Goal: Task Accomplishment & Management: Use online tool/utility

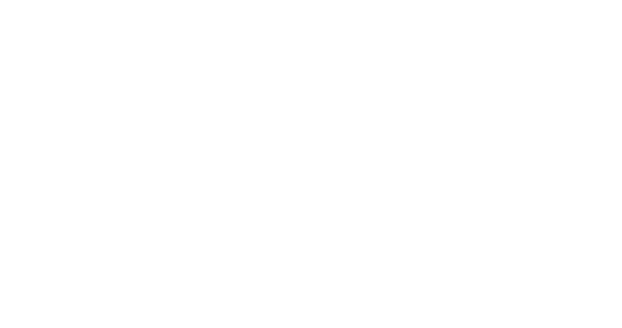
click at [4, 33] on div at bounding box center [311, 164] width 622 height 328
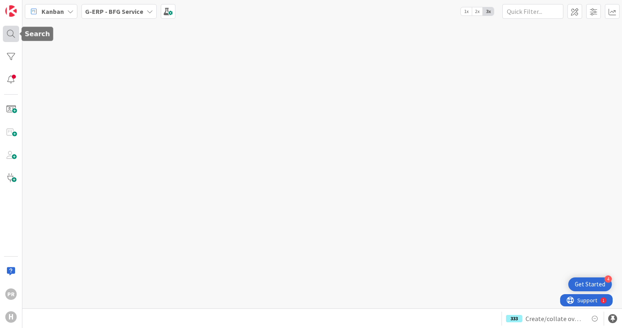
click at [12, 33] on div at bounding box center [11, 34] width 16 height 16
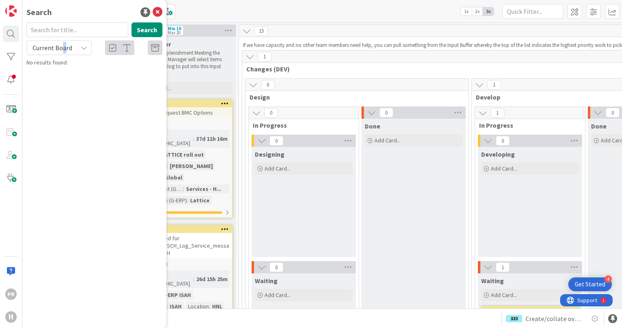
click at [64, 47] on span "Current Board" at bounding box center [53, 48] width 40 height 8
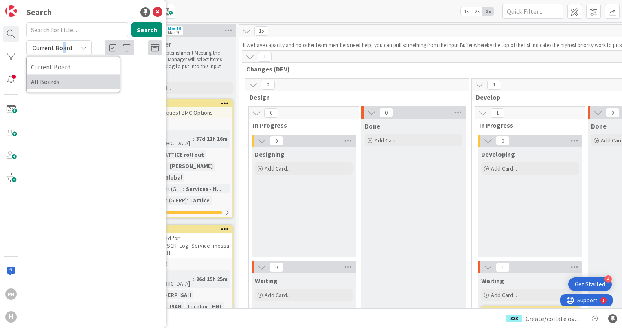
drag, startPoint x: 64, startPoint y: 47, endPoint x: 62, endPoint y: 64, distance: 17.6
click at [60, 83] on span "All Boards" at bounding box center [73, 81] width 85 height 12
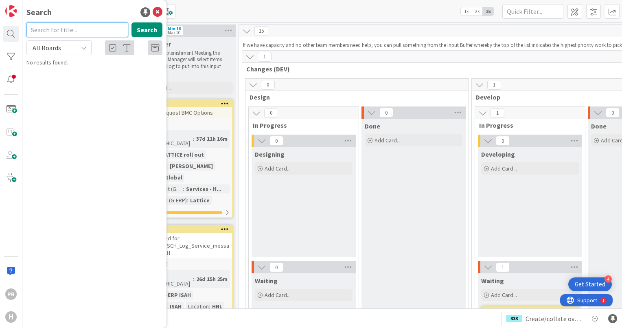
drag, startPoint x: 55, startPoint y: 34, endPoint x: 56, endPoint y: 30, distance: 4.6
click at [55, 34] on input "text" at bounding box center [77, 29] width 102 height 15
click at [152, 24] on button "Search" at bounding box center [147, 29] width 31 height 15
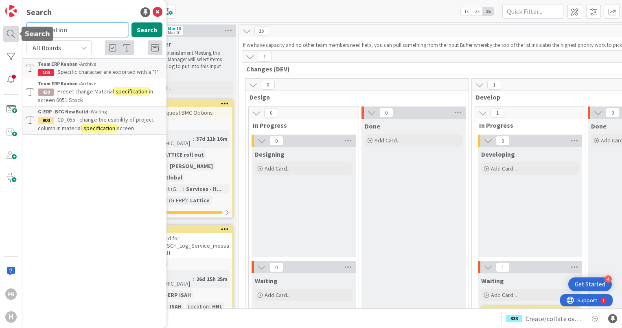
drag, startPoint x: 77, startPoint y: 31, endPoint x: 10, endPoint y: 21, distance: 67.6
click at [11, 28] on div "PR H Search specification Search All Boards Current Board All Boards Team ERP K…" at bounding box center [11, 164] width 22 height 328
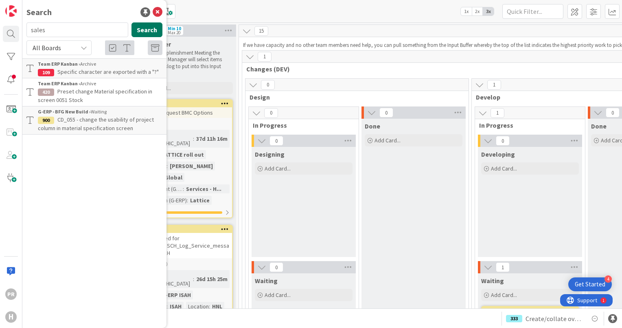
click at [143, 29] on button "Search" at bounding box center [147, 29] width 31 height 15
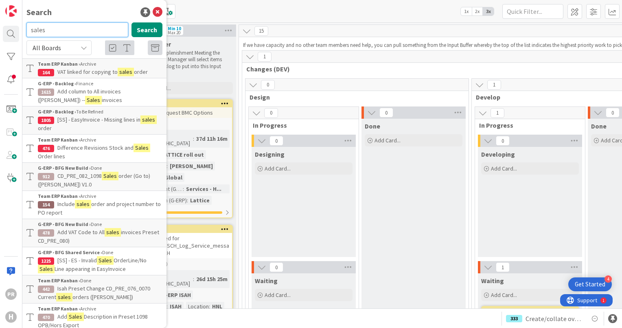
drag, startPoint x: 67, startPoint y: 31, endPoint x: 21, endPoint y: 28, distance: 45.7
click at [21, 28] on div "PR H Search sales Search All Boards Current Board All Boards Team ERP Kanban › …" at bounding box center [11, 164] width 22 height 328
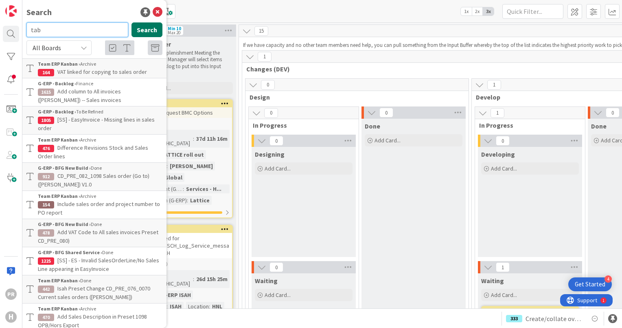
type input "tab"
click at [149, 30] on button "Search" at bounding box center [147, 29] width 31 height 15
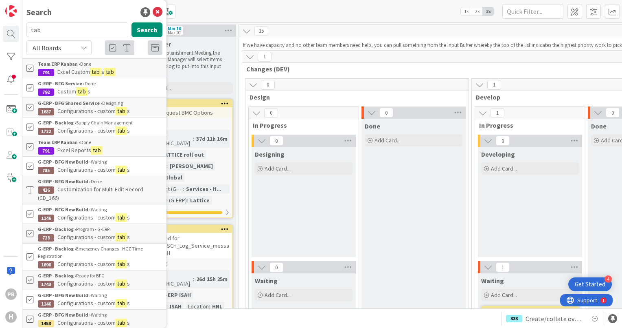
click at [101, 88] on p "Custom tab s" at bounding box center [100, 91] width 125 height 9
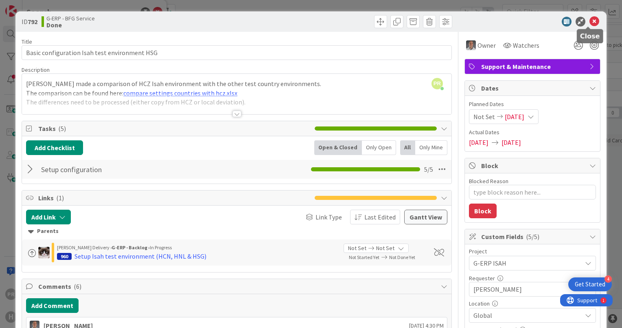
click at [590, 22] on icon at bounding box center [595, 22] width 10 height 10
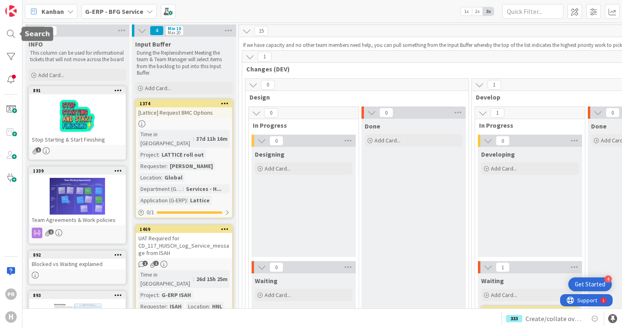
drag, startPoint x: 11, startPoint y: 33, endPoint x: 26, endPoint y: 37, distance: 15.1
click at [11, 33] on div at bounding box center [11, 34] width 16 height 16
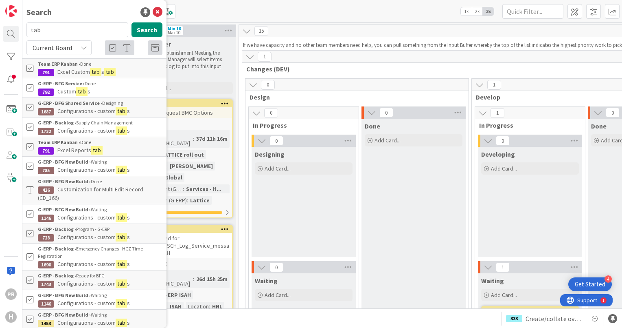
click at [116, 213] on mark "tab" at bounding box center [121, 217] width 11 height 9
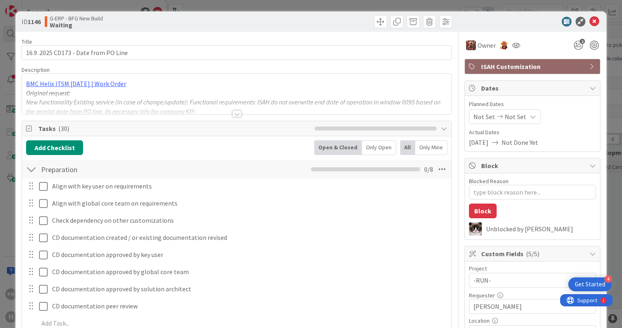
type textarea "x"
click at [233, 112] on div at bounding box center [237, 113] width 9 height 7
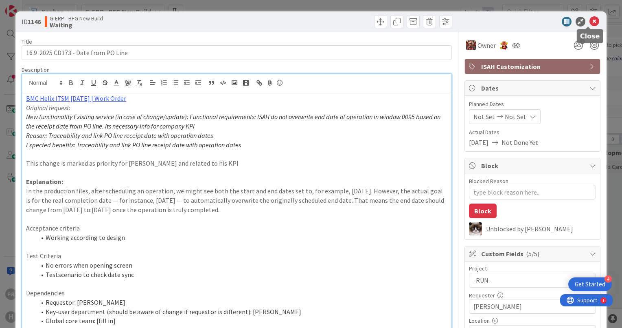
click at [590, 20] on icon at bounding box center [595, 22] width 10 height 10
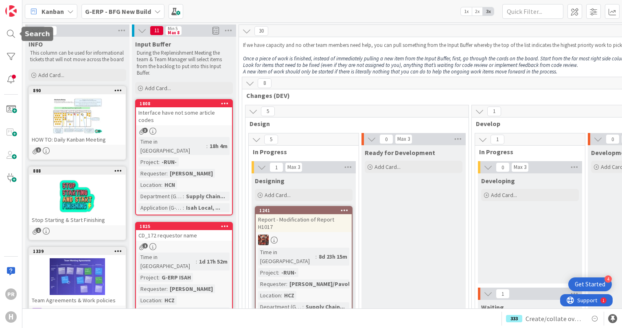
drag, startPoint x: 14, startPoint y: 27, endPoint x: 23, endPoint y: 30, distance: 9.4
click at [14, 27] on div at bounding box center [11, 34] width 16 height 16
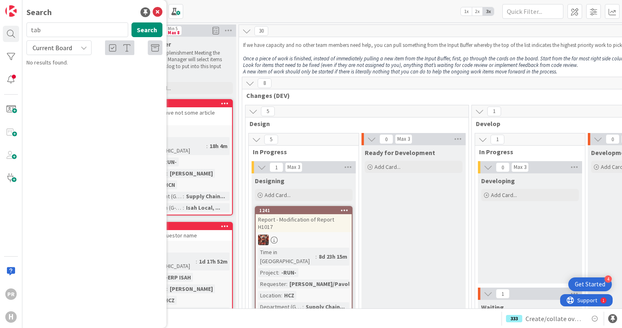
click at [51, 27] on input "tab" at bounding box center [77, 29] width 102 height 15
drag, startPoint x: 51, startPoint y: 27, endPoint x: 35, endPoint y: 29, distance: 16.0
click at [35, 29] on input "tab" at bounding box center [77, 29] width 102 height 15
type input "0070"
click at [62, 48] on span "Current Board" at bounding box center [53, 48] width 40 height 8
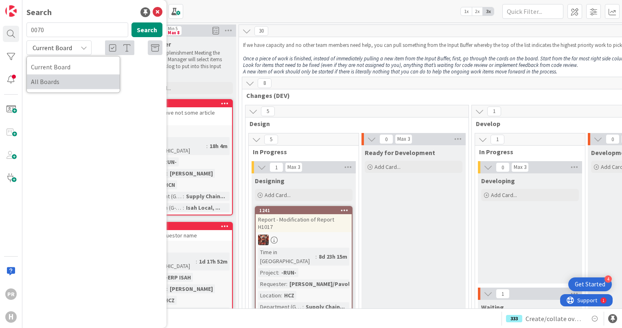
click at [65, 79] on span "All Boards" at bounding box center [73, 81] width 85 height 12
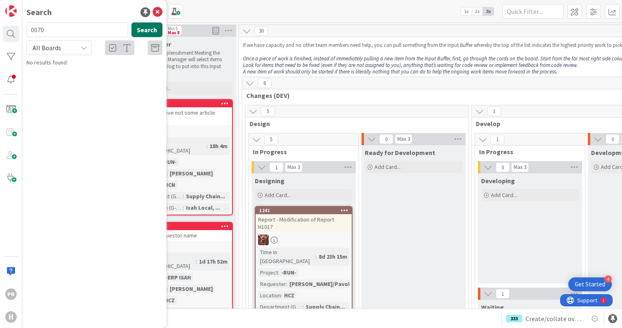
click at [144, 29] on button "Search" at bounding box center [147, 29] width 31 height 15
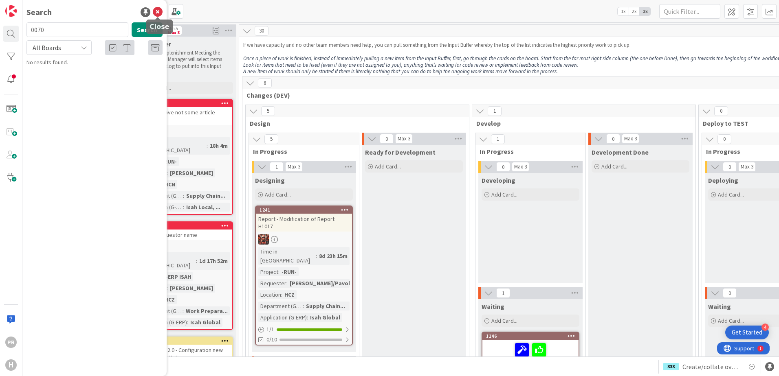
click at [158, 12] on icon at bounding box center [158, 12] width 10 height 10
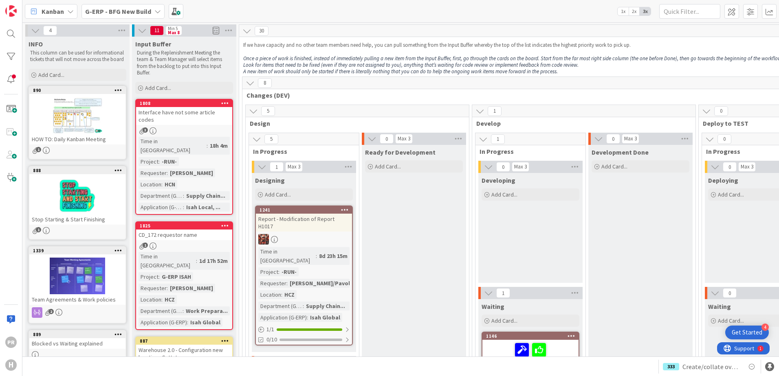
click at [127, 14] on b "G-ERP - BFG New Build" at bounding box center [118, 11] width 66 height 8
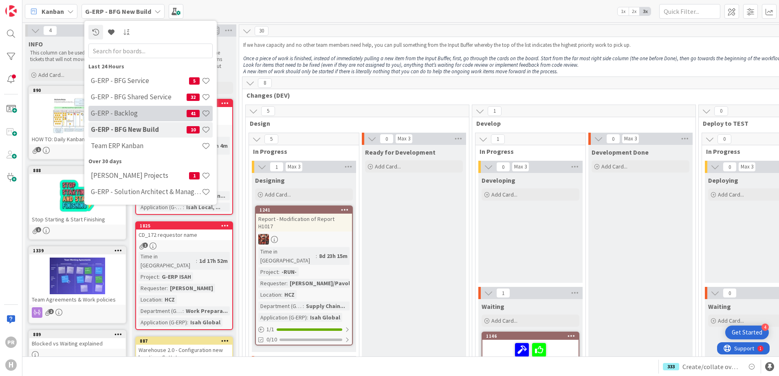
click at [150, 110] on h4 "G-ERP - Backlog" at bounding box center [139, 113] width 96 height 8
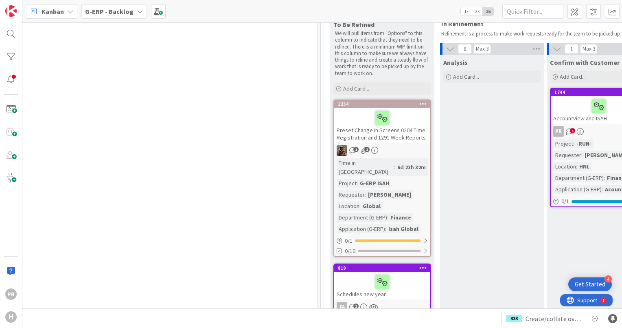
scroll to position [1781, 578]
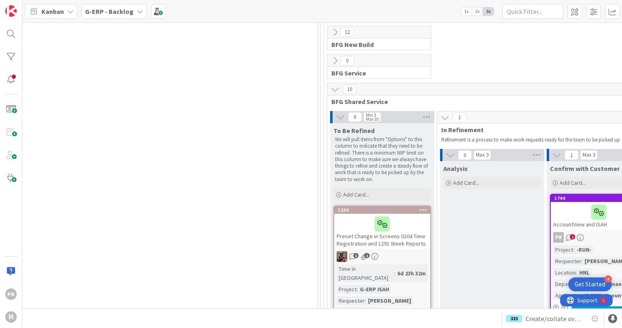
click at [401, 213] on div "Preset Change in Screens 0204 Time Registration and 1291 Week Reports" at bounding box center [382, 230] width 96 height 35
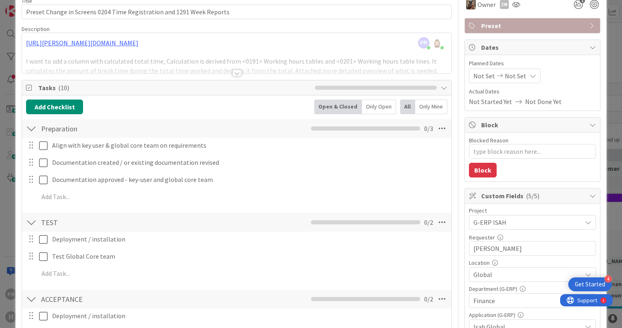
scroll to position [204, 0]
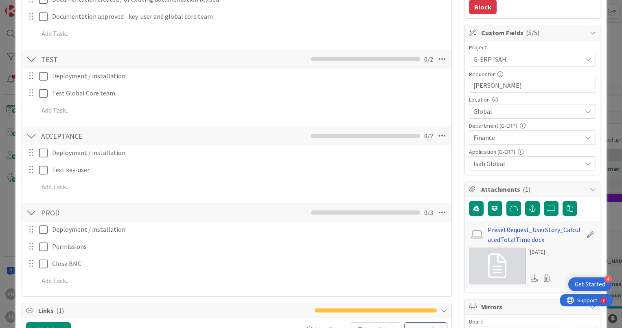
click at [505, 237] on link "PresetRequest_UserStory_CalculatedTotalTime.docx" at bounding box center [535, 234] width 95 height 20
type textarea "x"
